Goal: Task Accomplishment & Management: Use online tool/utility

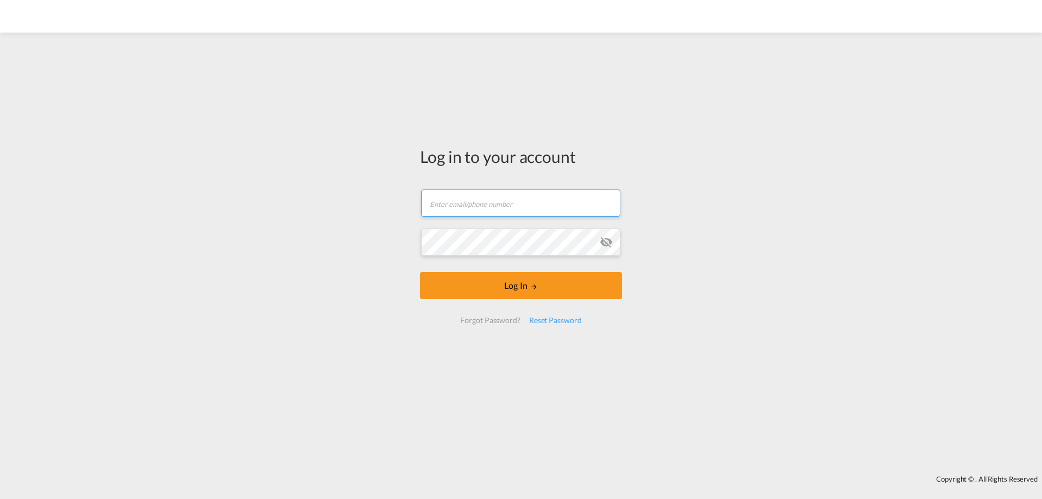
type input "[EMAIL_ADDRESS][DOMAIN_NAME]"
click at [486, 292] on form "[EMAIL_ADDRESS][DOMAIN_NAME] Email field is required Password field is required…" at bounding box center [521, 256] width 202 height 156
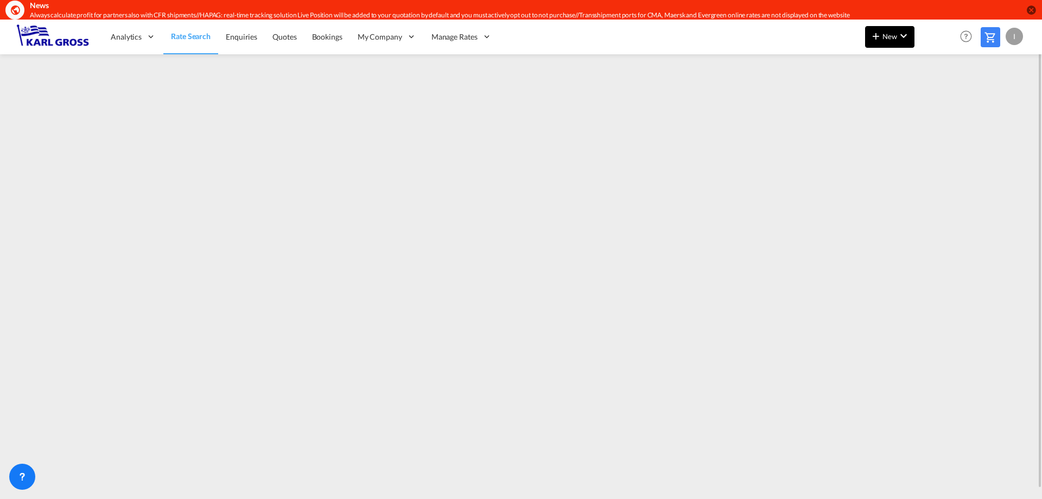
click at [894, 33] on span "New" at bounding box center [889, 36] width 41 height 9
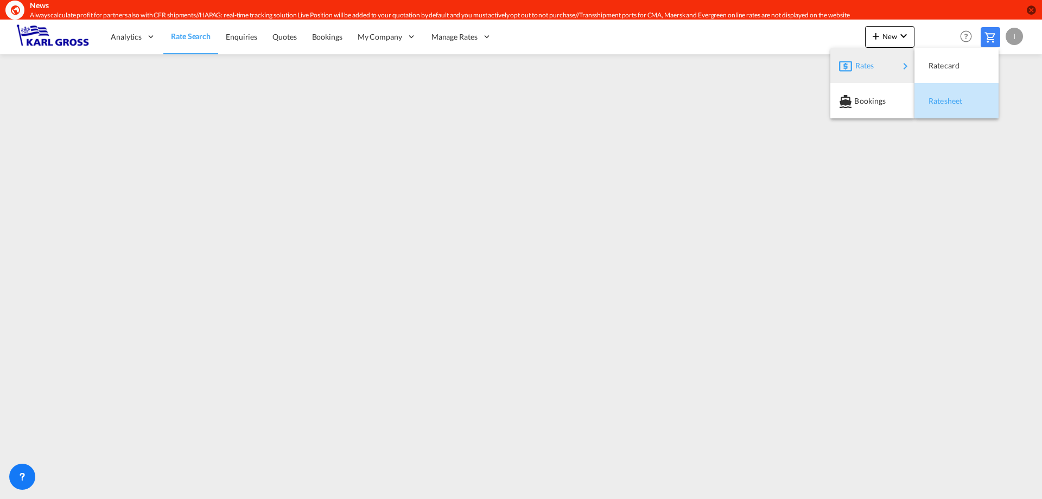
click at [940, 103] on span "Ratesheet" at bounding box center [934, 101] width 12 height 22
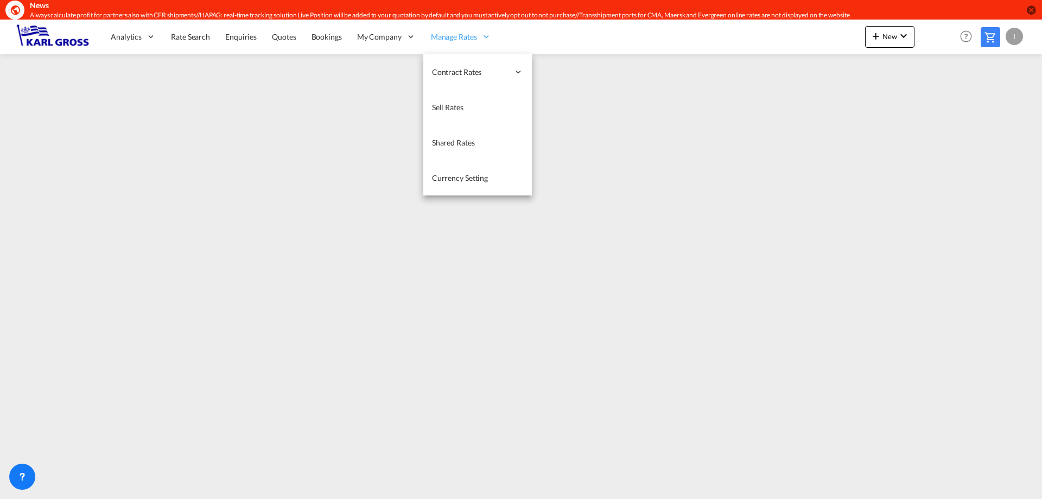
click at [481, 40] on icon at bounding box center [486, 36] width 10 height 10
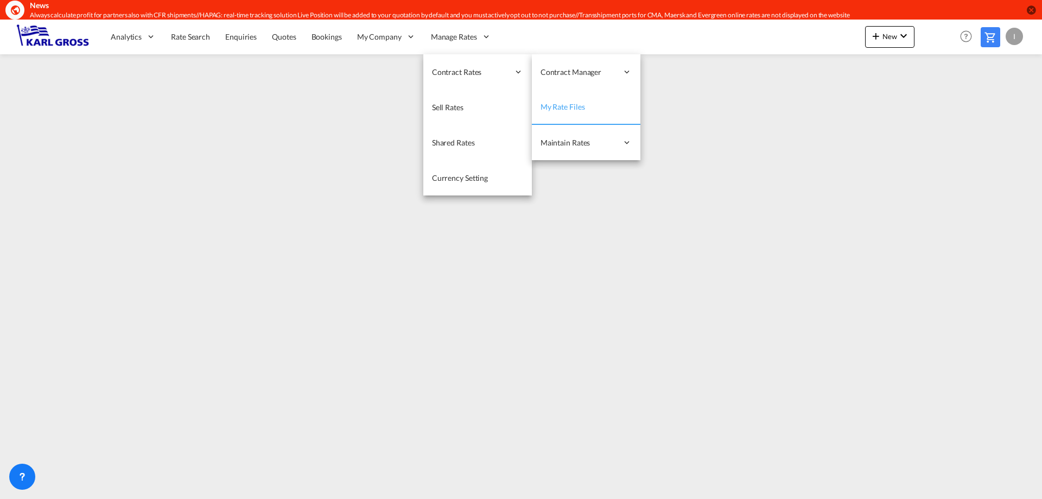
click at [560, 105] on span "My Rate Files" at bounding box center [562, 106] width 44 height 9
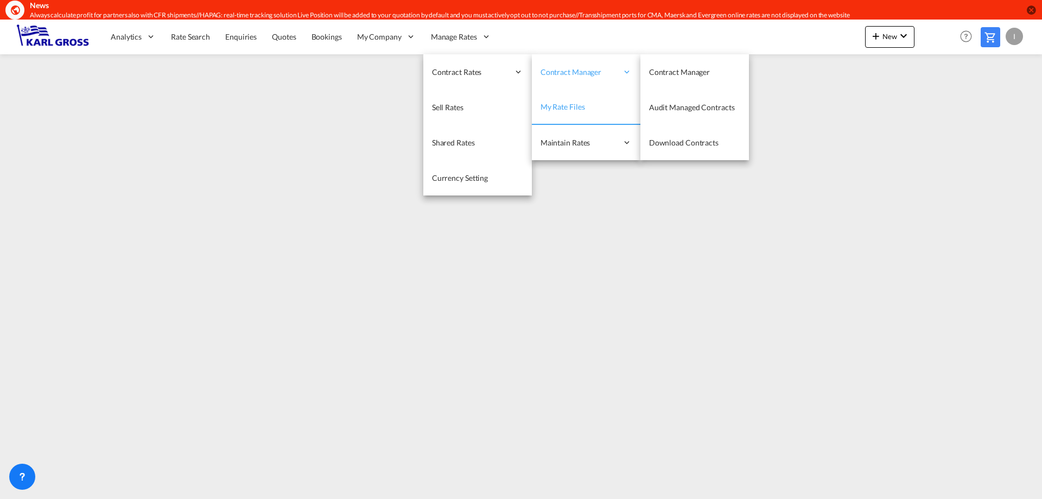
click at [576, 69] on span "Contract Manager" at bounding box center [578, 72] width 77 height 11
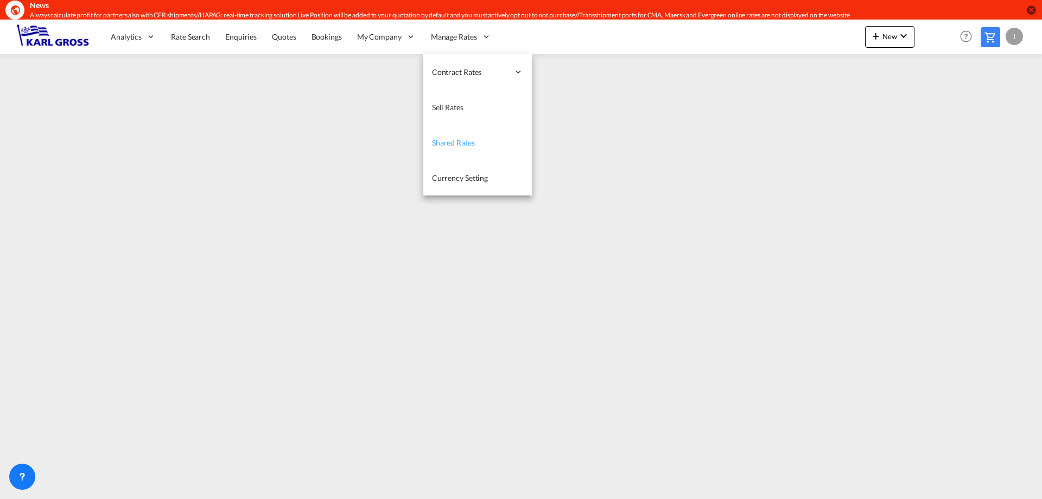
click at [445, 144] on span "Shared Rates" at bounding box center [453, 142] width 43 height 9
click at [445, 41] on span "Manage Rates" at bounding box center [454, 36] width 46 height 11
click at [447, 35] on span "Manage Rates" at bounding box center [454, 36] width 46 height 11
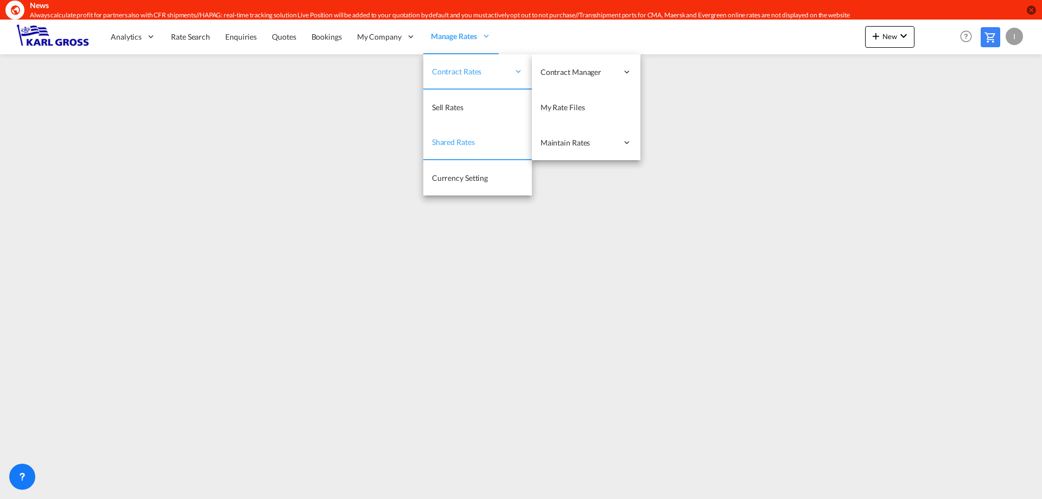
click at [464, 72] on span "Contract Rates" at bounding box center [470, 71] width 77 height 11
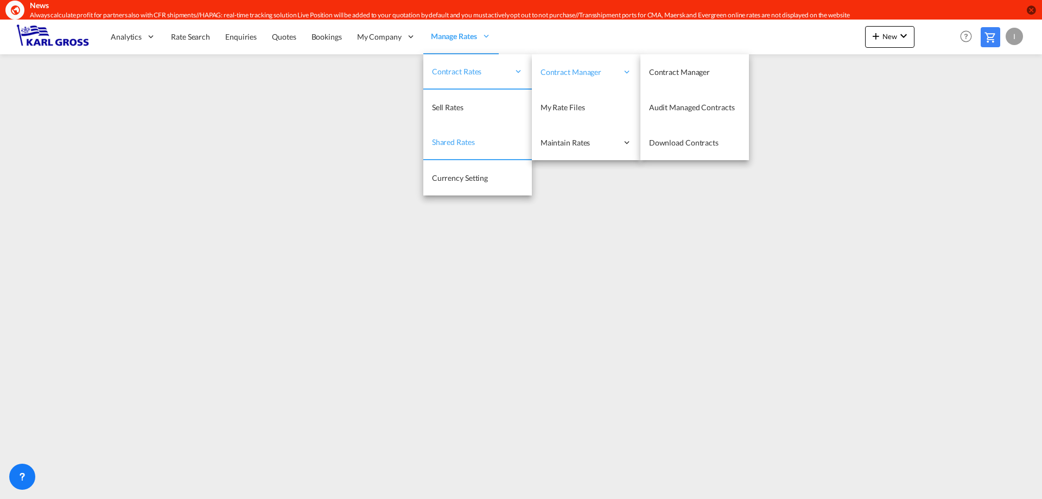
click at [577, 75] on span "Contract Manager" at bounding box center [578, 72] width 77 height 11
click at [678, 76] on span "Contract Manager" at bounding box center [679, 71] width 61 height 9
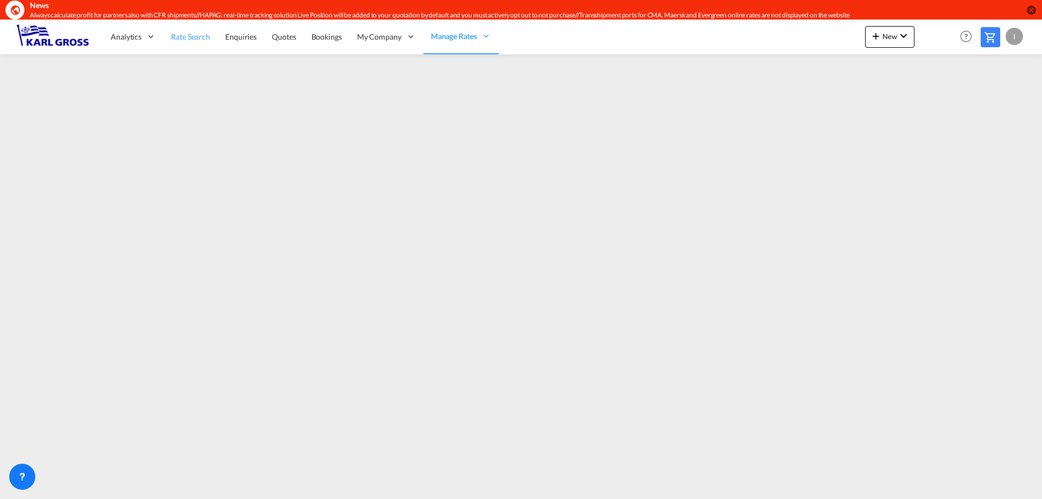
click at [196, 39] on span "Rate Search" at bounding box center [190, 36] width 39 height 9
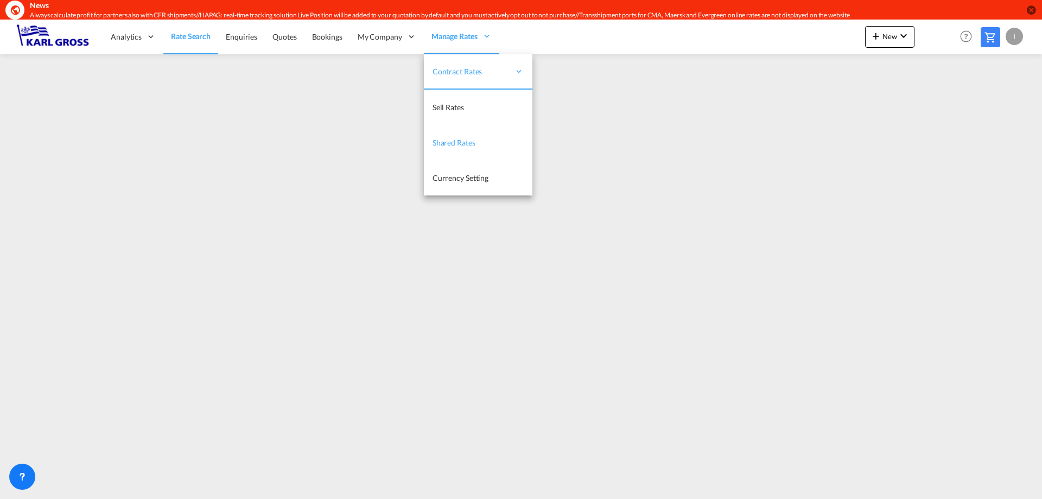
click at [441, 152] on link "Shared Rates" at bounding box center [478, 142] width 108 height 35
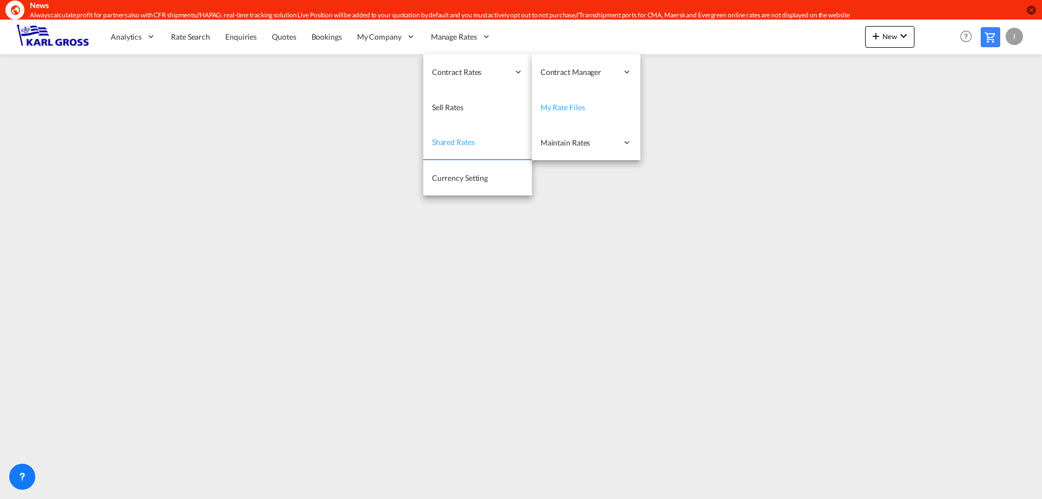
click at [561, 112] on span "My Rate Files" at bounding box center [562, 107] width 44 height 11
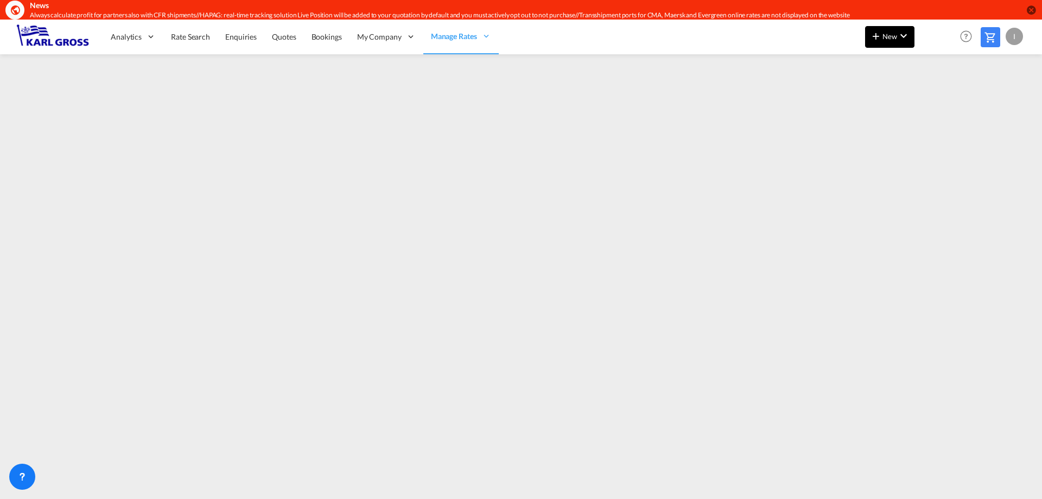
click at [883, 41] on button "New" at bounding box center [889, 37] width 49 height 22
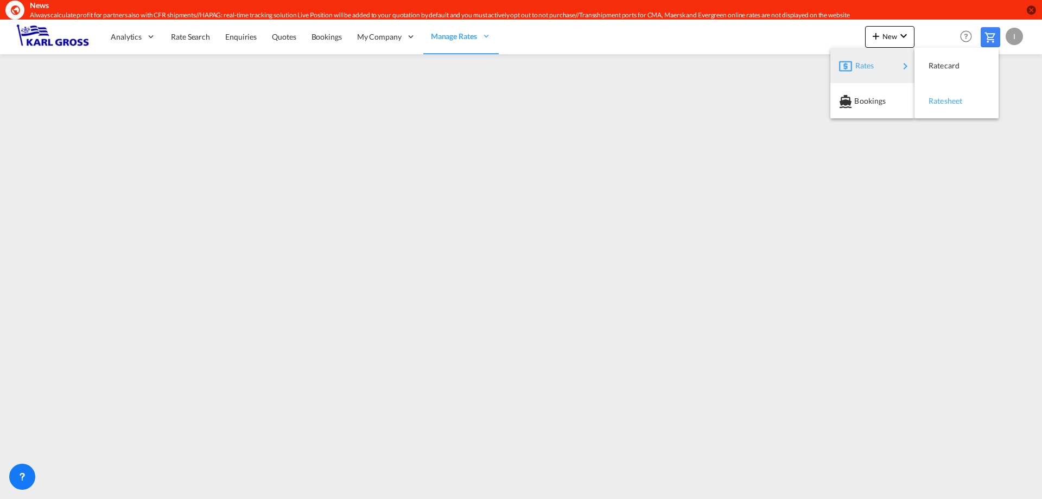
click at [935, 103] on span "Ratesheet" at bounding box center [934, 101] width 12 height 22
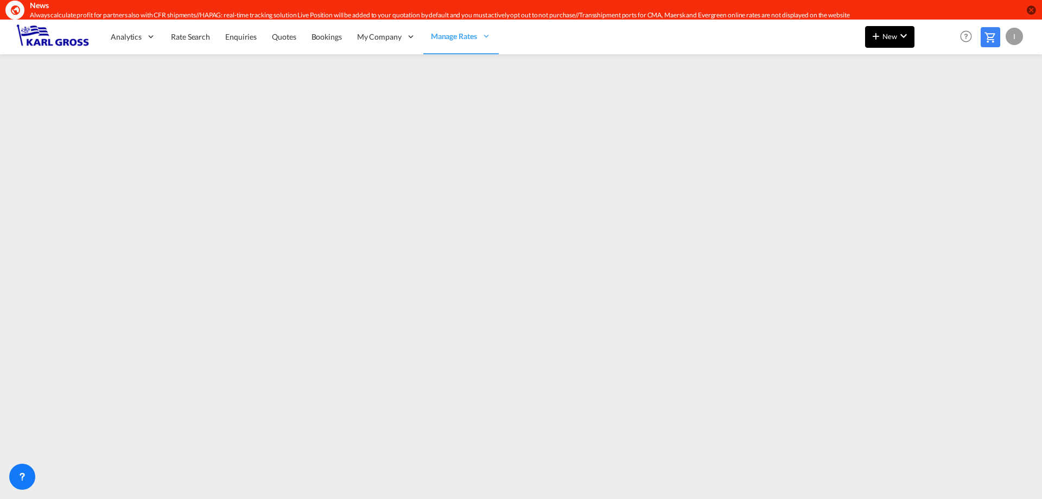
click at [897, 46] on button "New" at bounding box center [889, 37] width 49 height 22
click at [526, 216] on md-backdrop at bounding box center [521, 249] width 1042 height 499
